Goal: Transaction & Acquisition: Purchase product/service

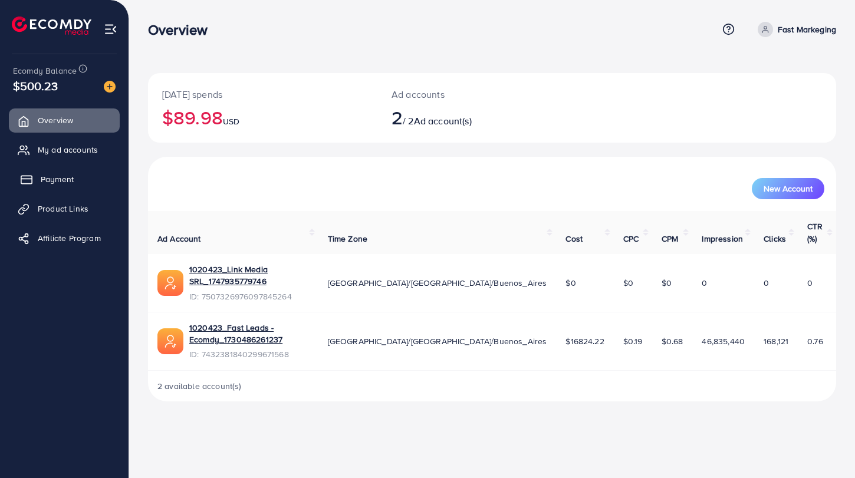
click at [38, 174] on link "Payment" at bounding box center [64, 179] width 111 height 24
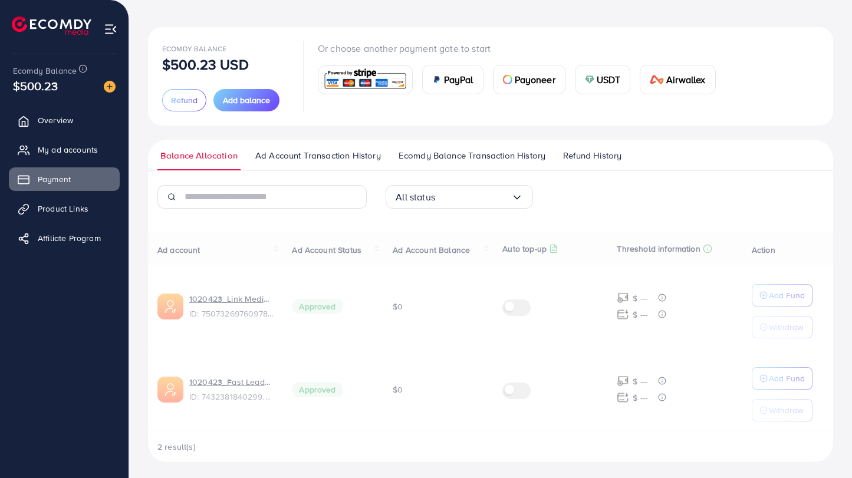
scroll to position [49, 0]
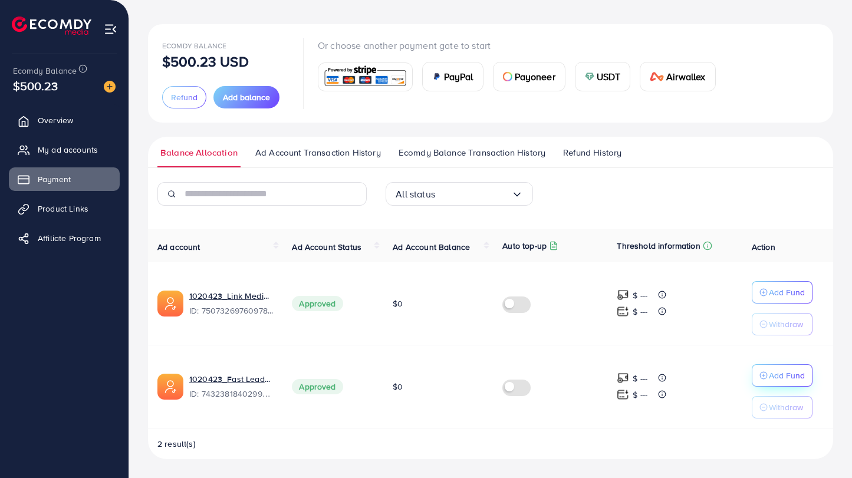
click at [763, 375] on line "button" at bounding box center [763, 375] width 0 height 3
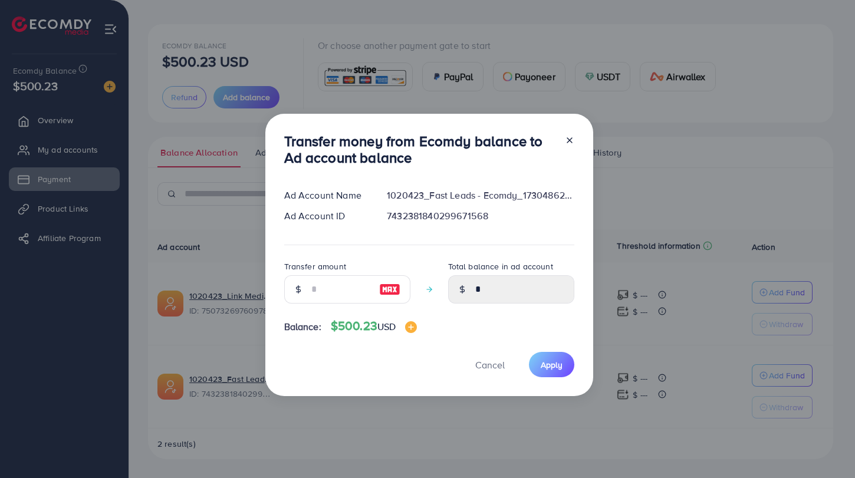
click at [384, 291] on img at bounding box center [389, 289] width 21 height 14
type input "***"
type input "******"
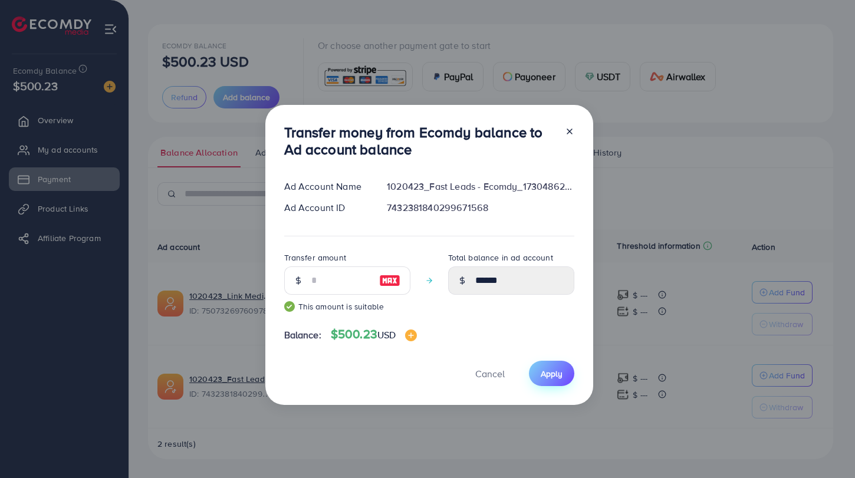
click at [545, 376] on span "Apply" at bounding box center [551, 374] width 22 height 12
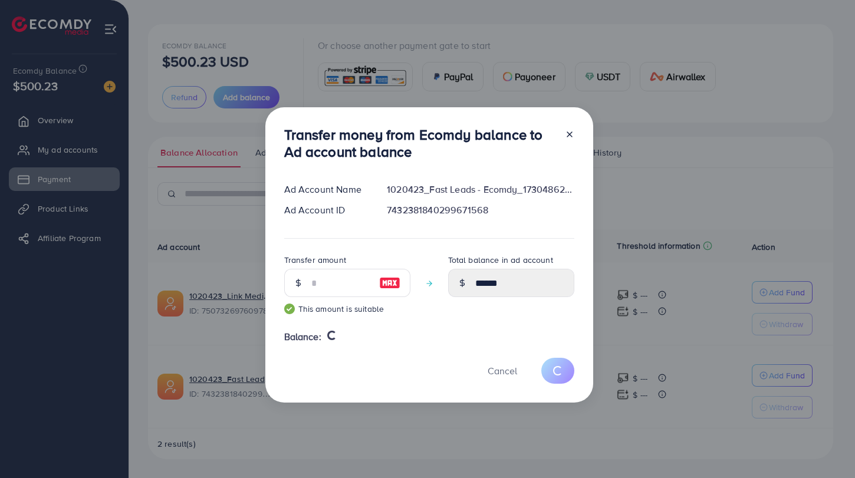
type input "*"
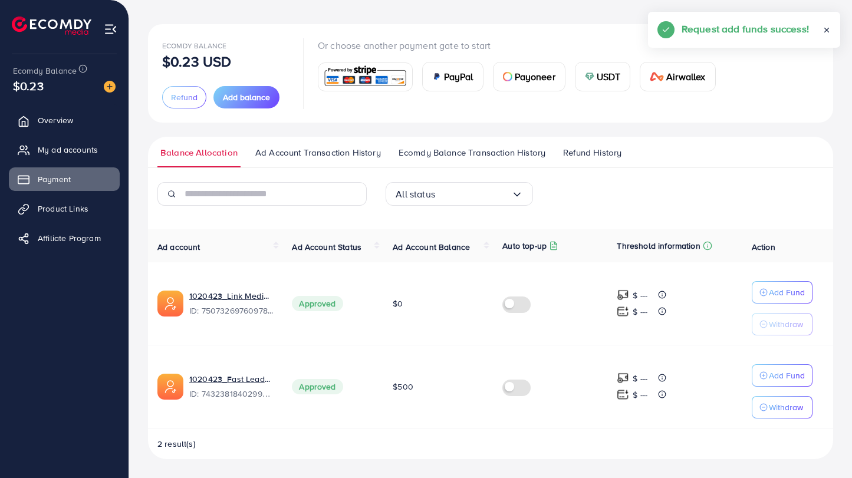
click at [398, 384] on span "$500" at bounding box center [402, 387] width 21 height 12
click at [723, 151] on ul "Balance Allocation Ad Account Transaction History Ecomdy Balance Transaction Hi…" at bounding box center [490, 152] width 685 height 31
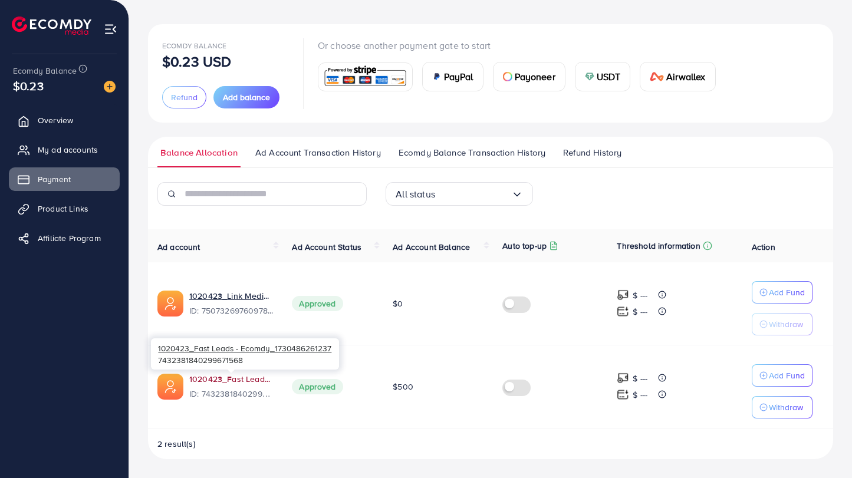
click at [210, 378] on link "1020423_Fast Leads - Ecomdy_1730486261237" at bounding box center [231, 379] width 84 height 12
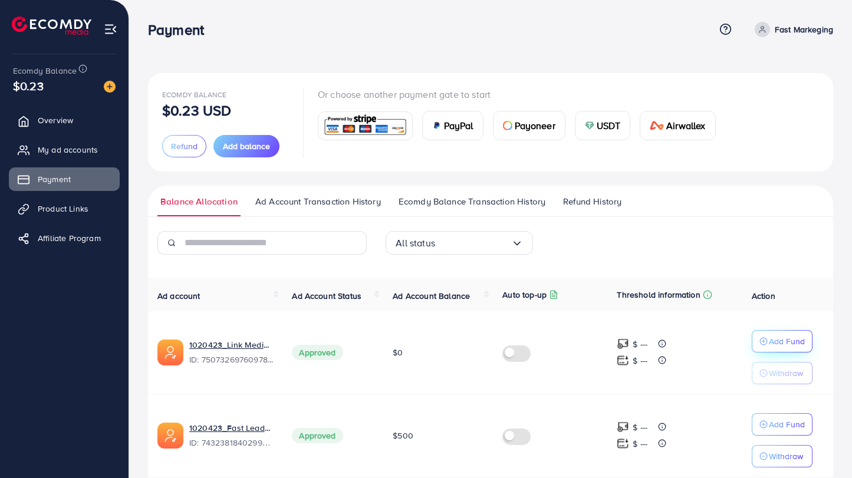
click at [794, 338] on p "Add Fund" at bounding box center [786, 341] width 36 height 14
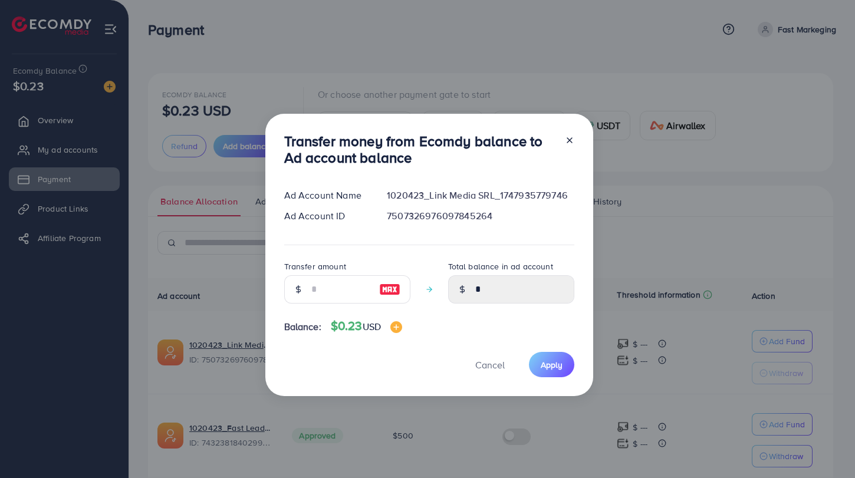
click at [394, 324] on h4 "$0.23 USD" at bounding box center [366, 326] width 71 height 15
click at [400, 328] on img at bounding box center [396, 327] width 12 height 12
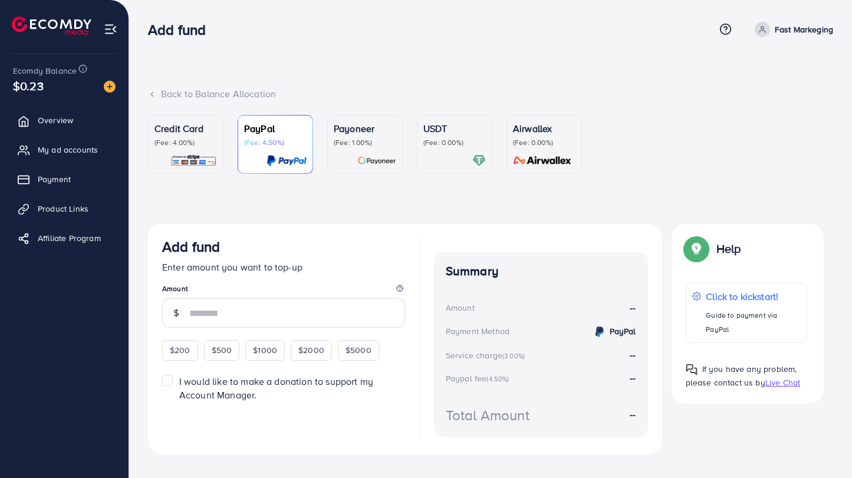
click at [361, 151] on div "Payoneer (Fee: 1.00%)" at bounding box center [365, 144] width 62 height 46
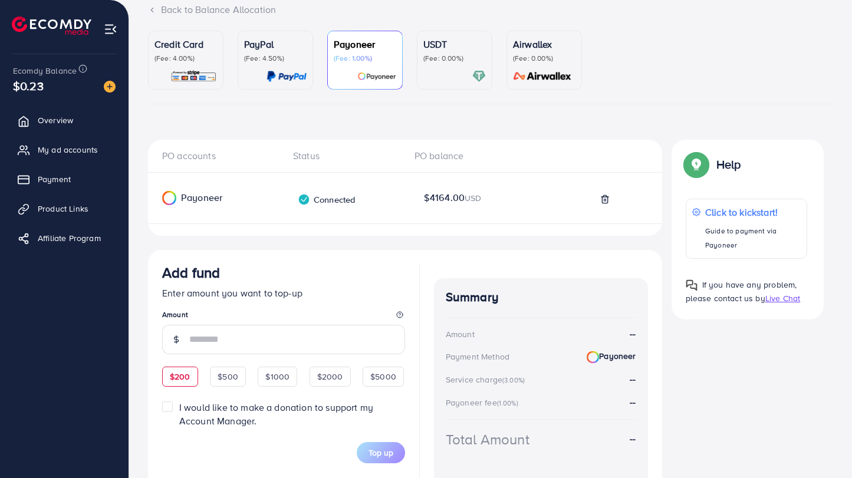
click at [176, 377] on span "$200" at bounding box center [180, 377] width 21 height 12
type input "***"
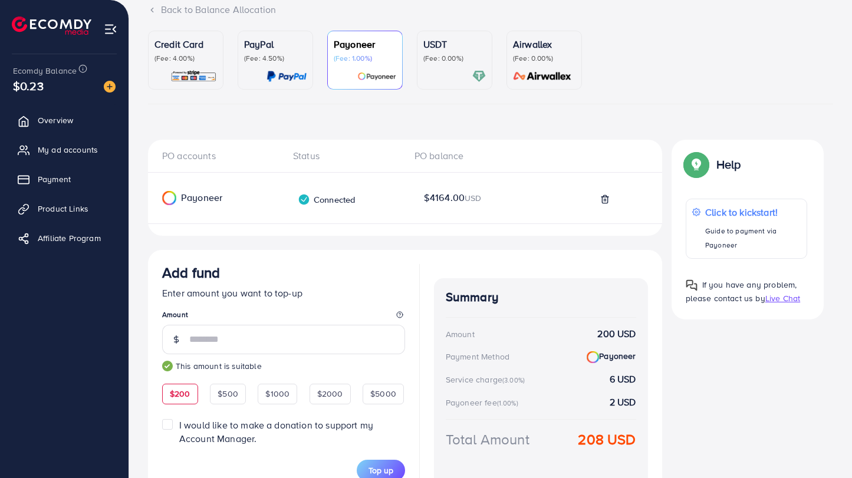
scroll to position [152, 0]
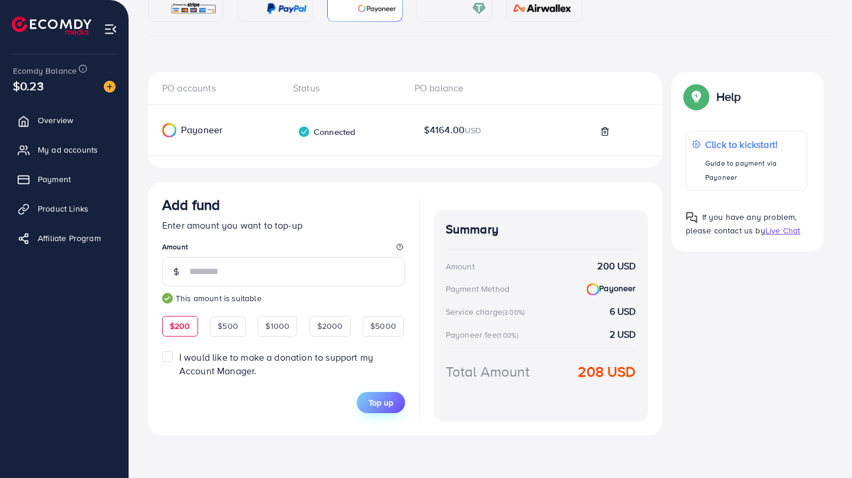
click at [365, 402] on button "Top up" at bounding box center [381, 402] width 48 height 21
